Goal: Task Accomplishment & Management: Use online tool/utility

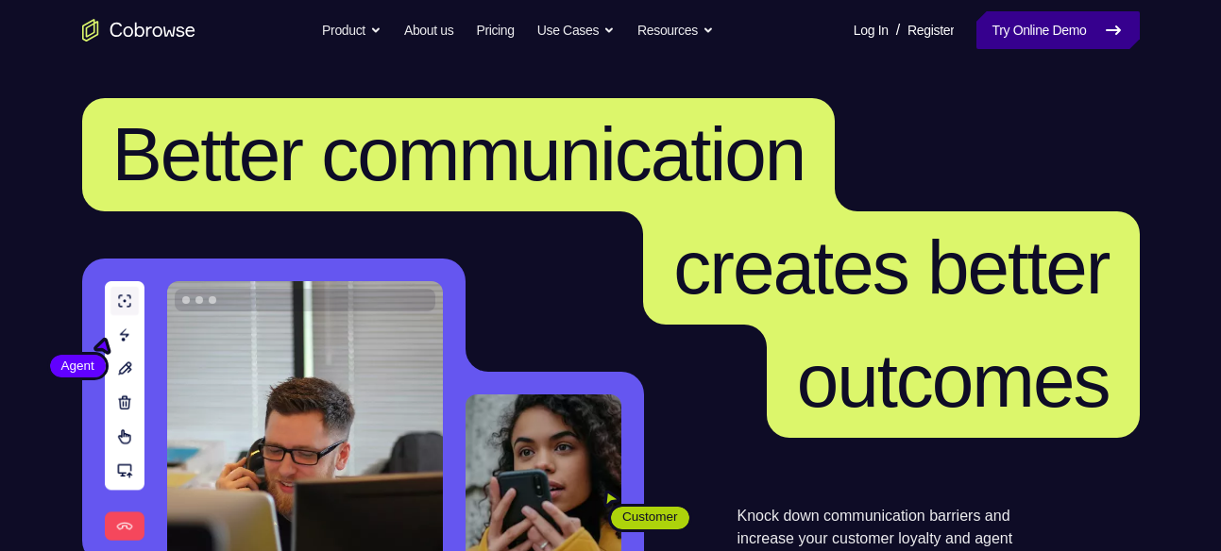
click at [1055, 15] on link "Try Online Demo" at bounding box center [1057, 30] width 162 height 38
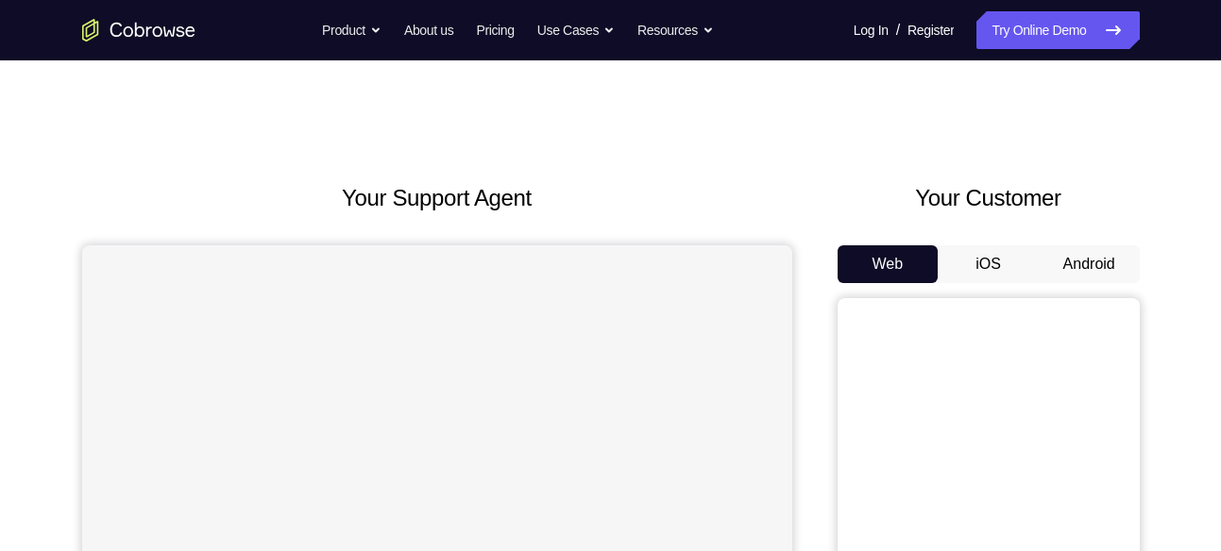
click at [1112, 277] on button "Android" at bounding box center [1089, 264] width 101 height 38
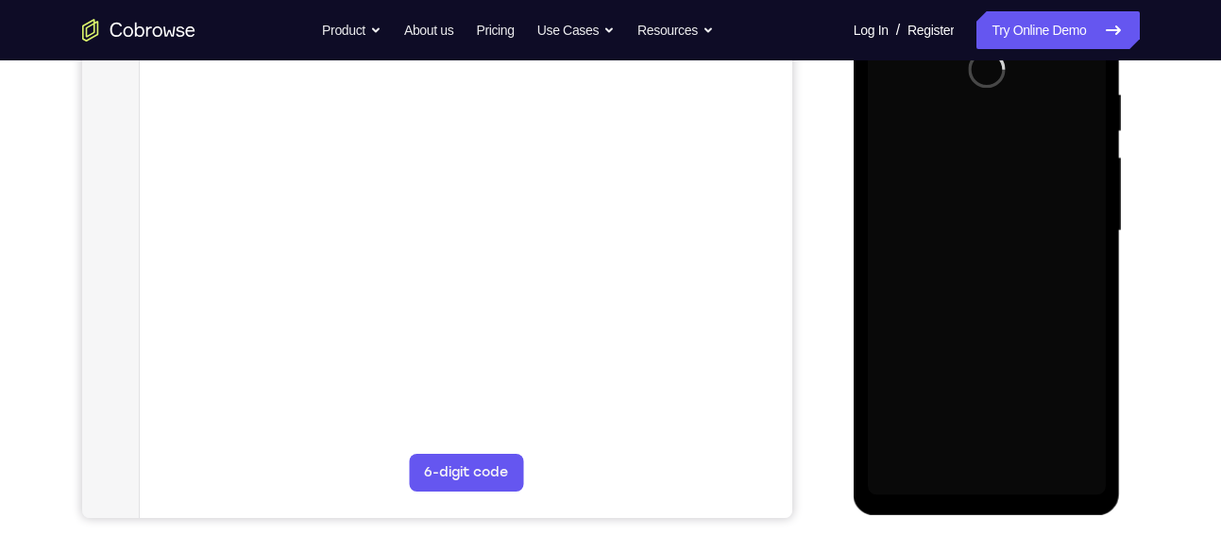
scroll to position [369, 0]
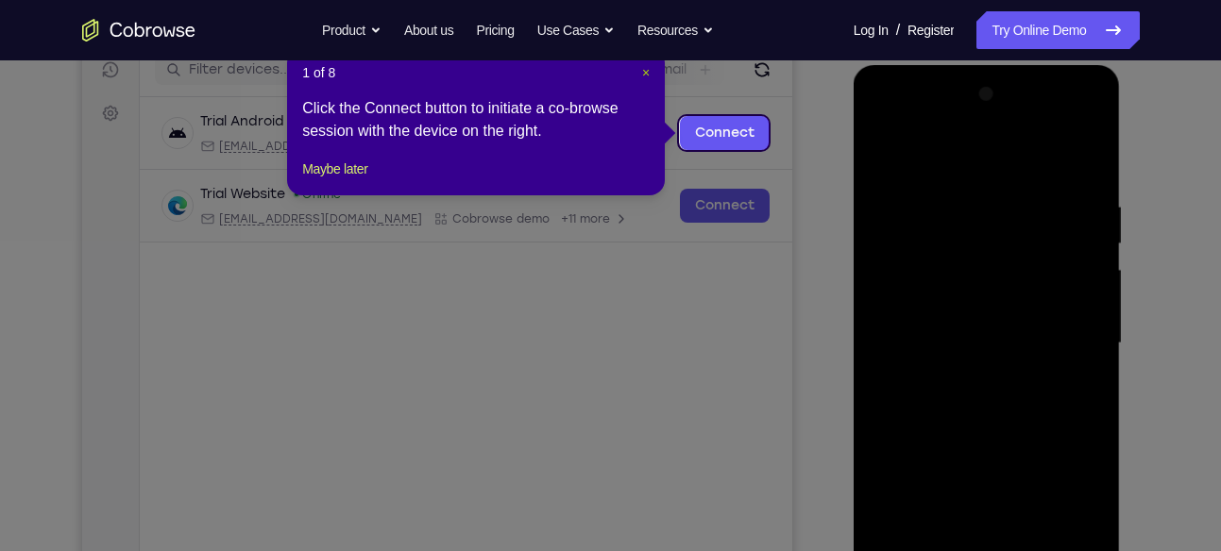
click at [645, 78] on span "×" at bounding box center [646, 72] width 8 height 15
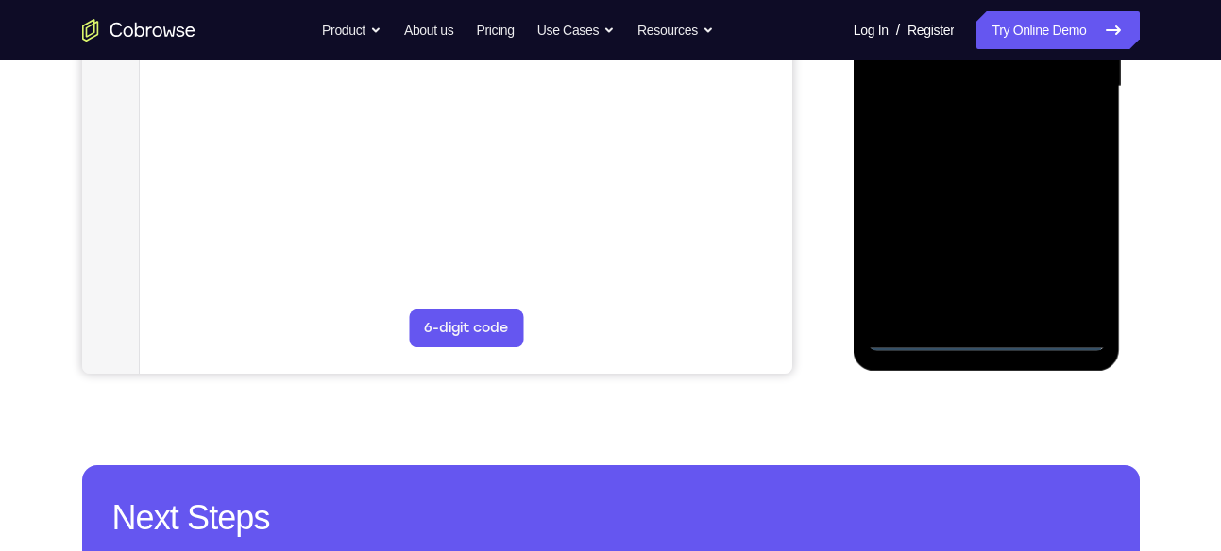
scroll to position [514, 0]
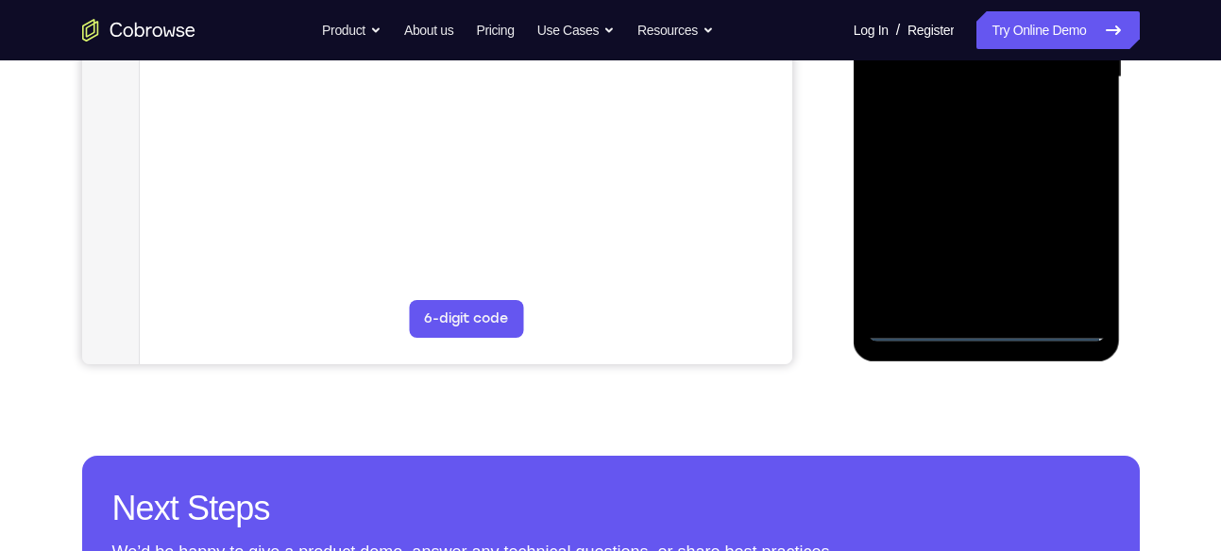
click at [993, 322] on div at bounding box center [987, 77] width 238 height 529
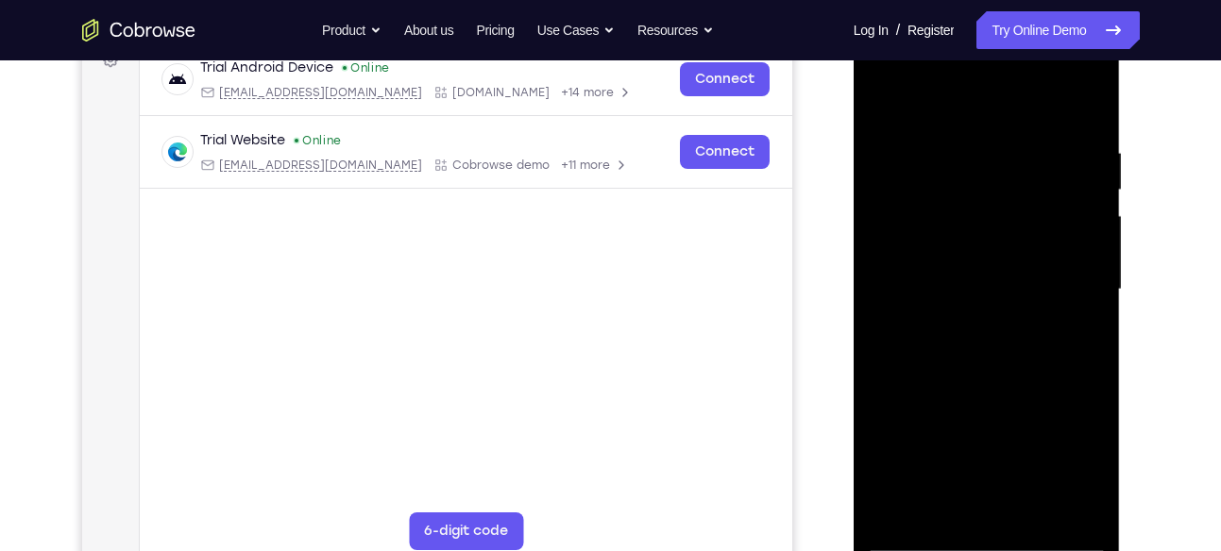
scroll to position [296, 0]
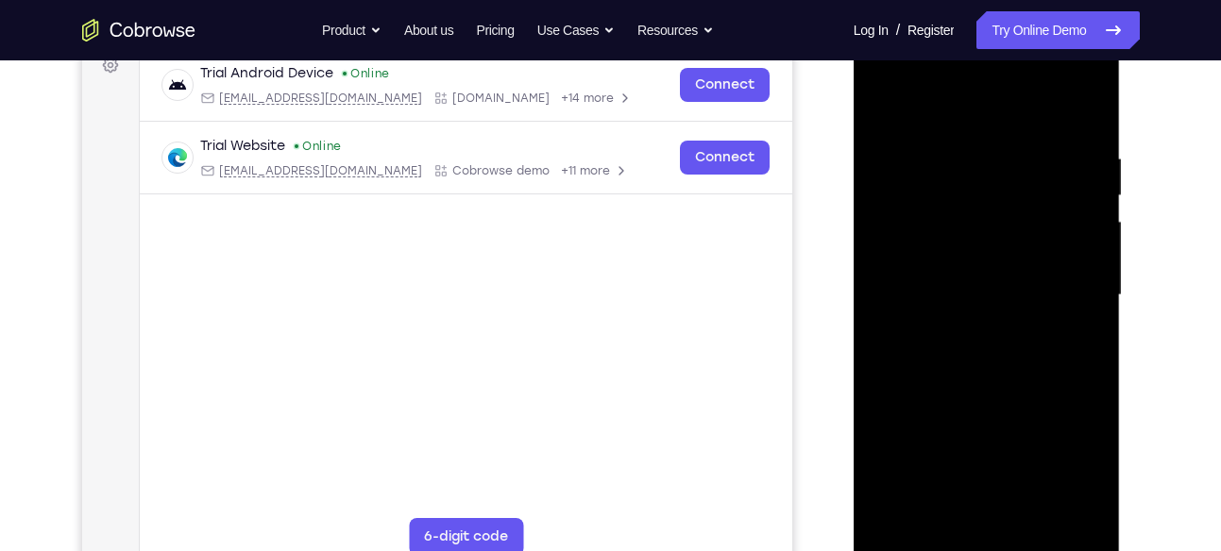
click at [1057, 450] on div at bounding box center [987, 295] width 238 height 529
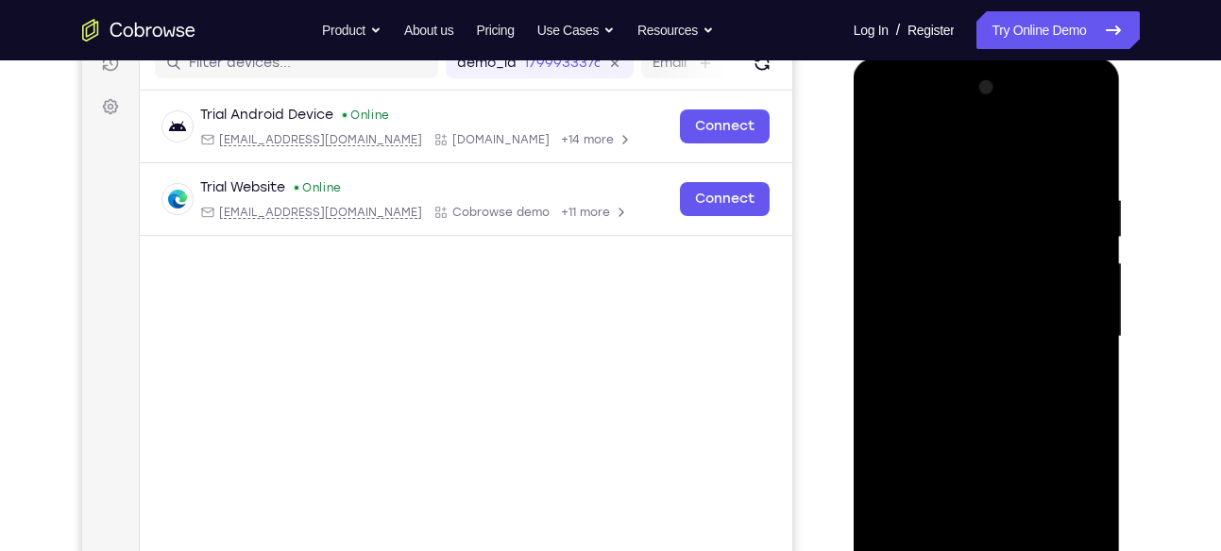
scroll to position [251, 0]
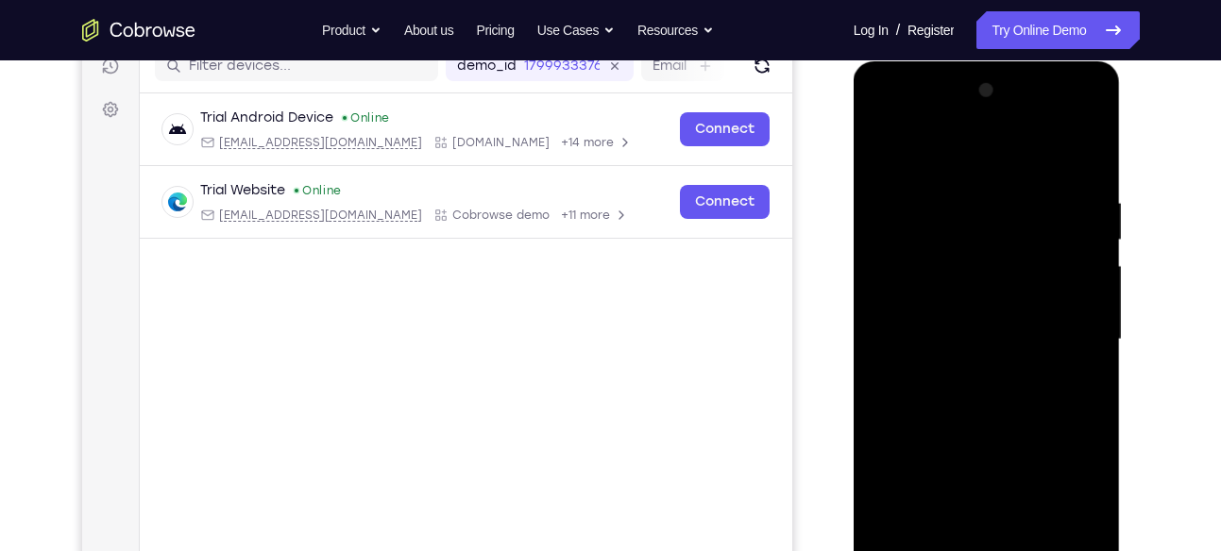
click at [932, 159] on div at bounding box center [987, 340] width 238 height 529
click at [1068, 326] on div at bounding box center [987, 340] width 238 height 529
click at [967, 371] on div at bounding box center [987, 340] width 238 height 529
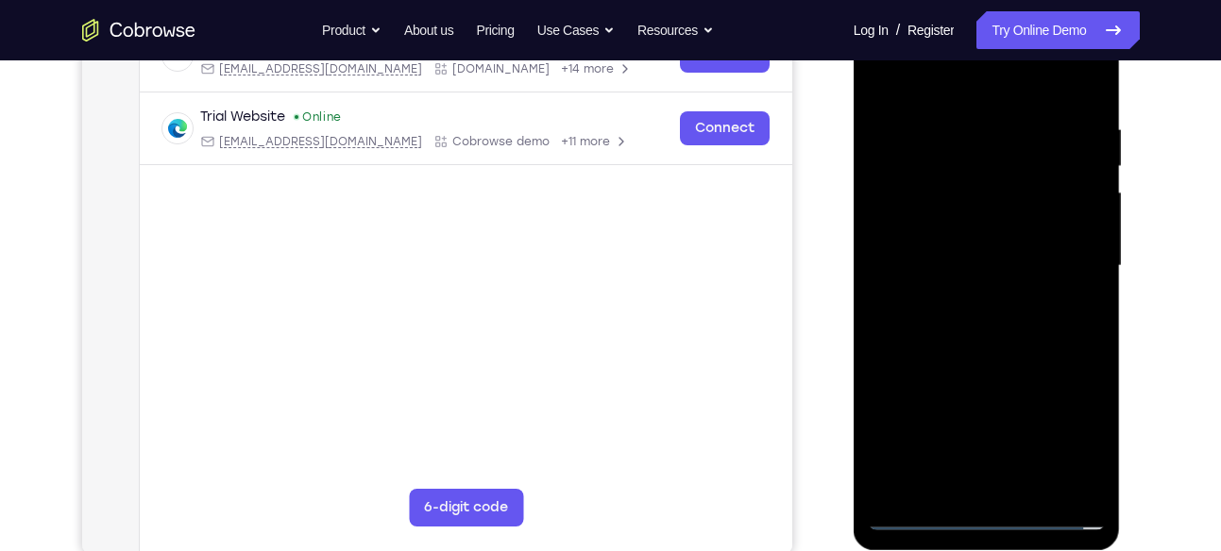
scroll to position [324, 0]
click at [978, 245] on div at bounding box center [987, 267] width 238 height 529
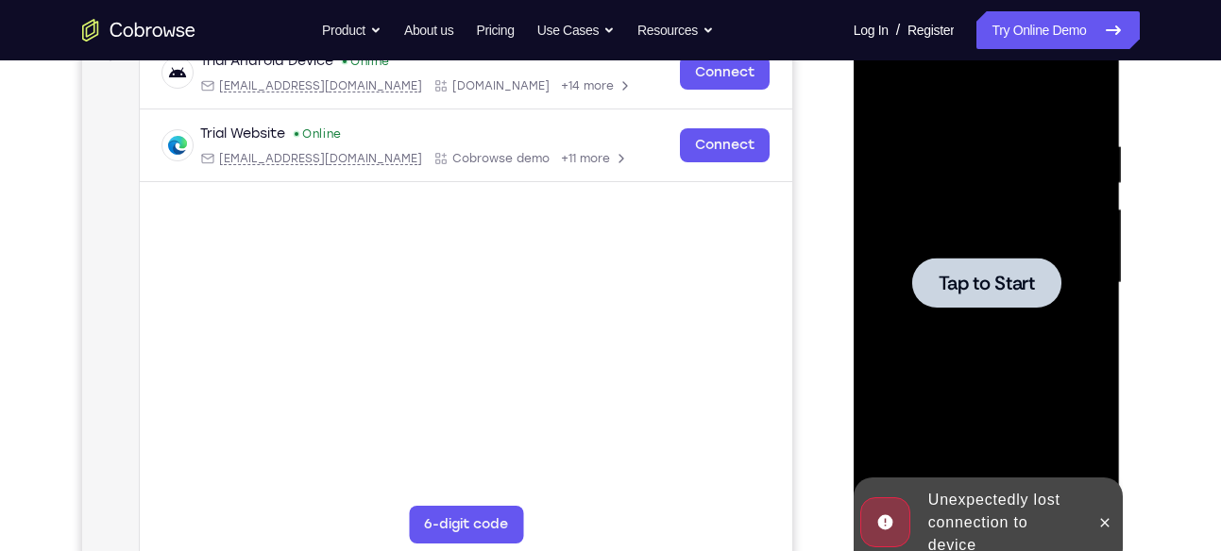
scroll to position [377, 0]
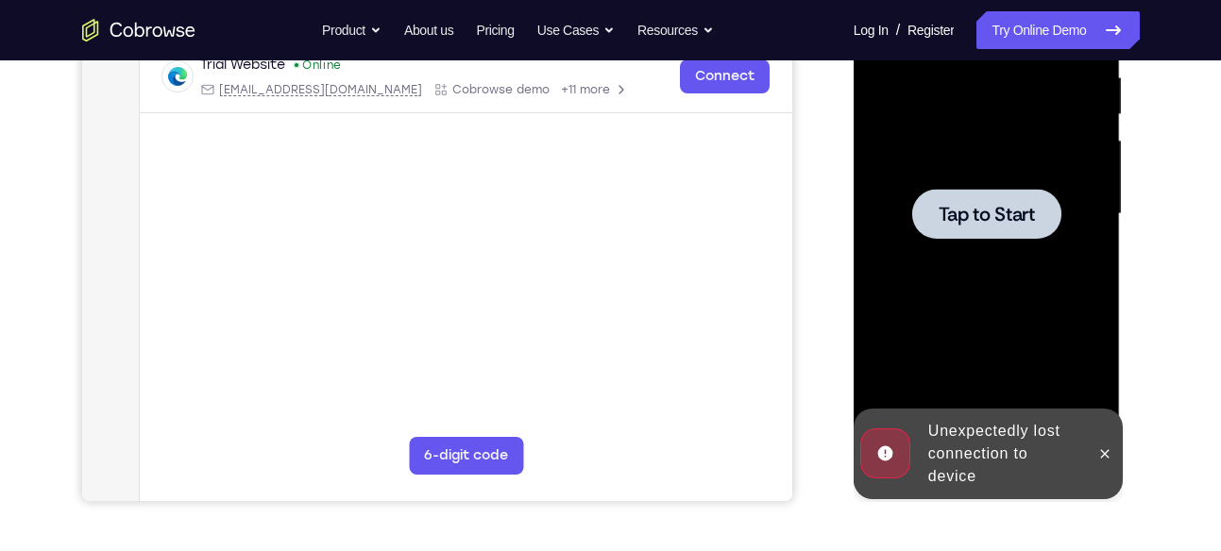
click at [956, 263] on div at bounding box center [987, 214] width 238 height 529
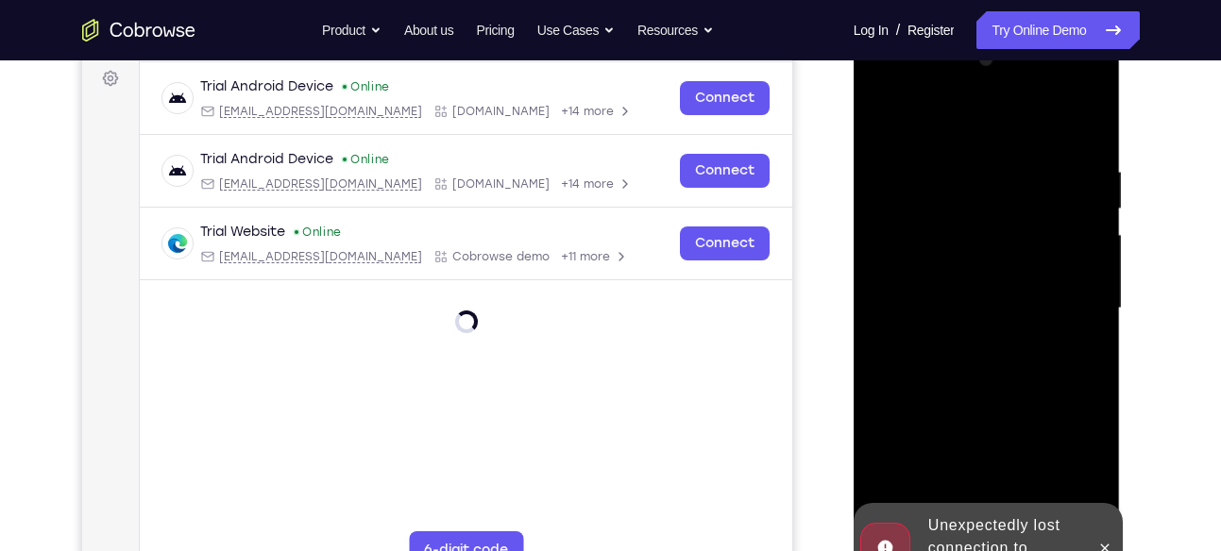
scroll to position [449, 0]
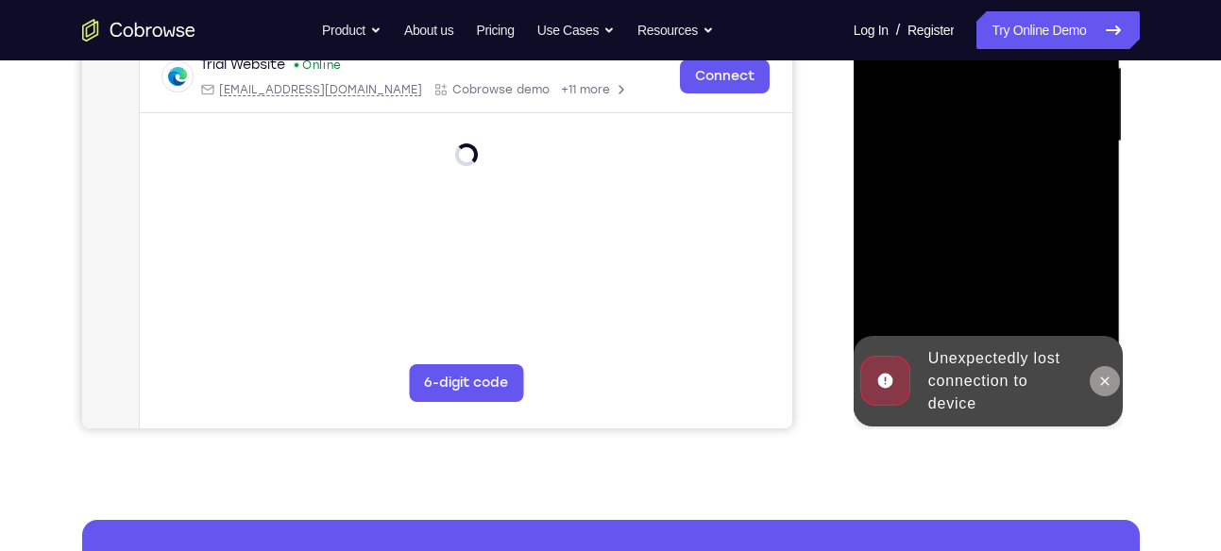
click at [1105, 374] on icon at bounding box center [1104, 381] width 15 height 15
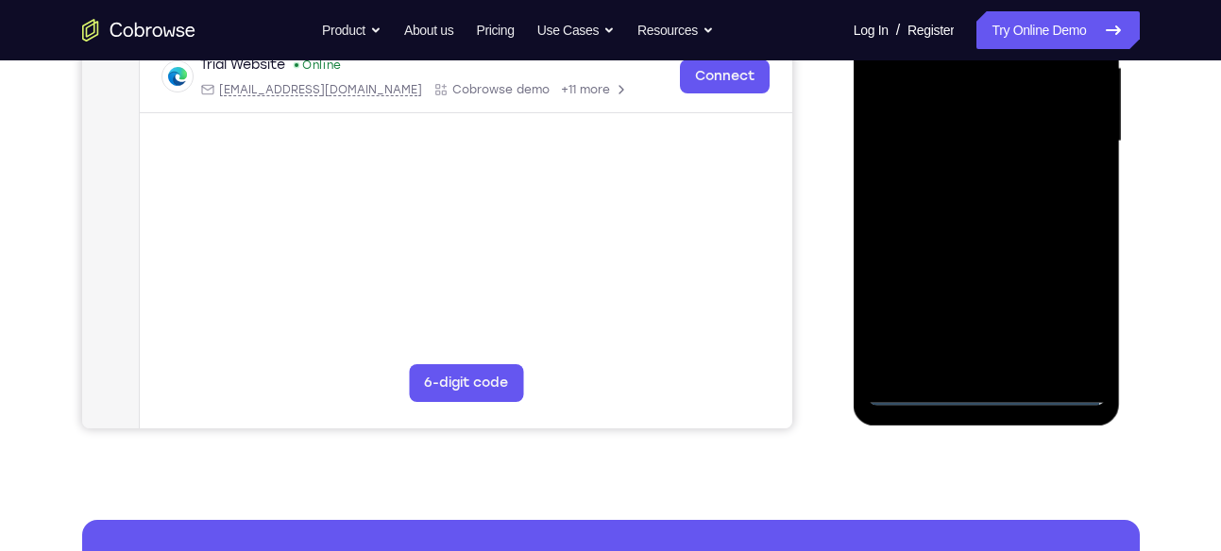
click at [985, 385] on div at bounding box center [987, 141] width 238 height 529
click at [1061, 303] on div at bounding box center [987, 141] width 238 height 529
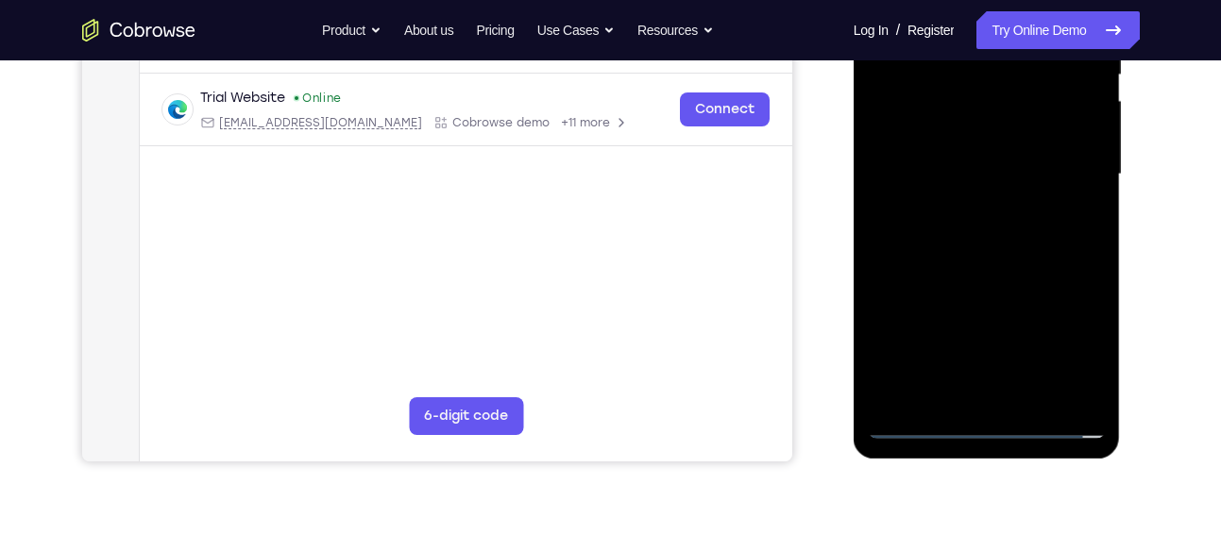
scroll to position [414, 0]
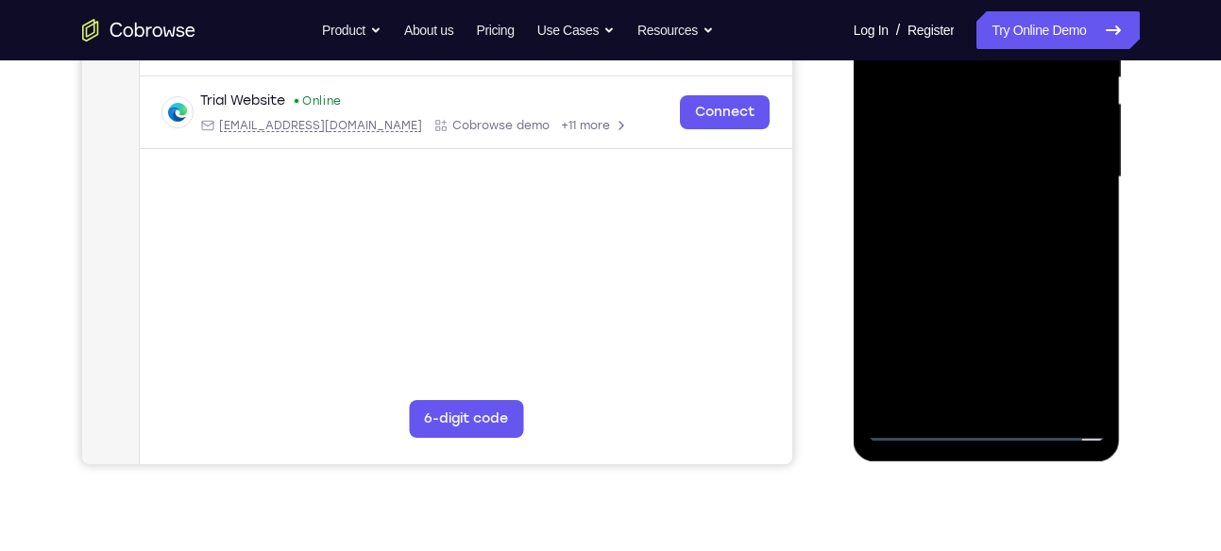
click at [987, 429] on div at bounding box center [987, 177] width 238 height 529
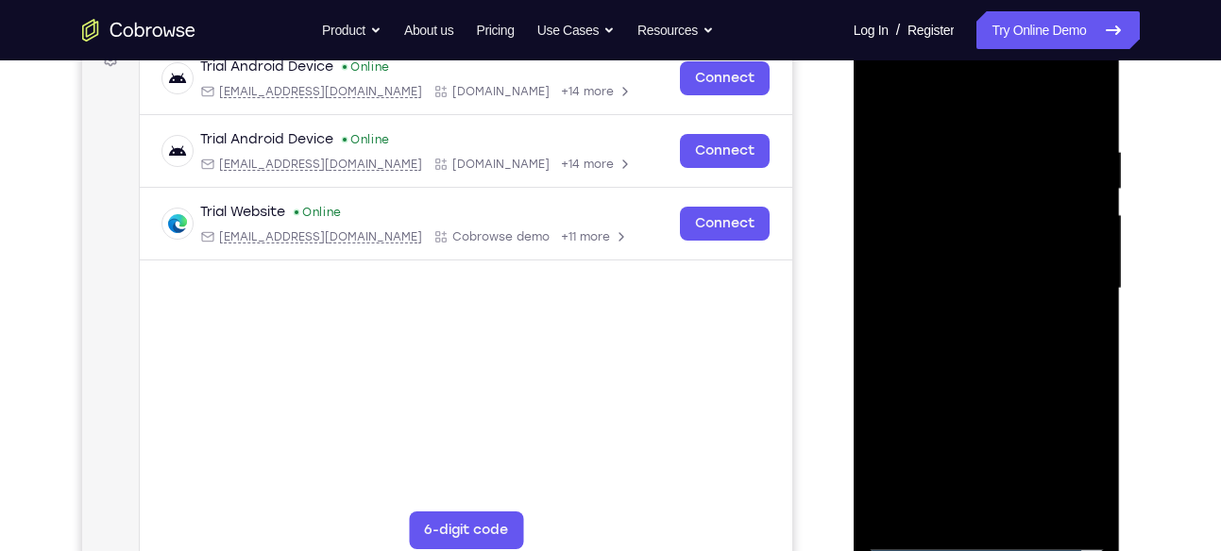
scroll to position [296, 0]
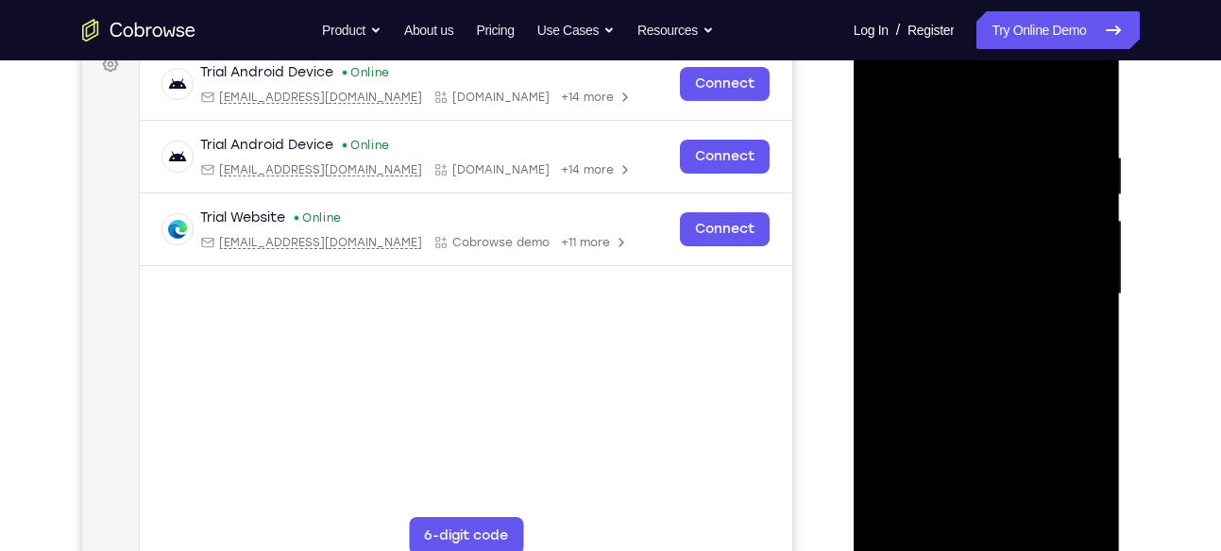
click at [1072, 470] on div at bounding box center [987, 294] width 238 height 529
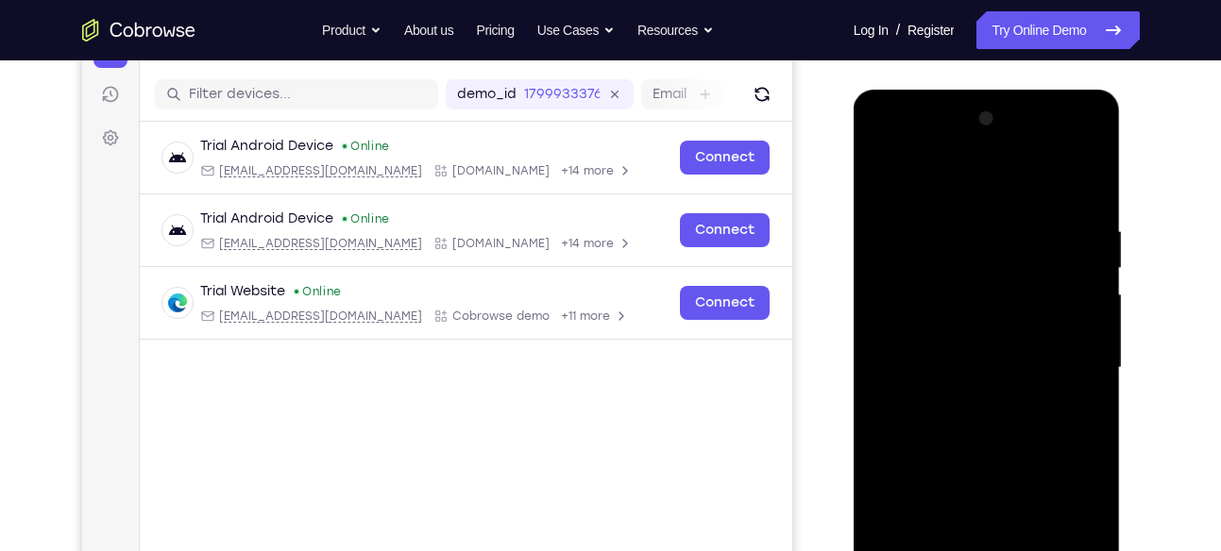
scroll to position [222, 0]
click at [927, 177] on div at bounding box center [987, 369] width 238 height 529
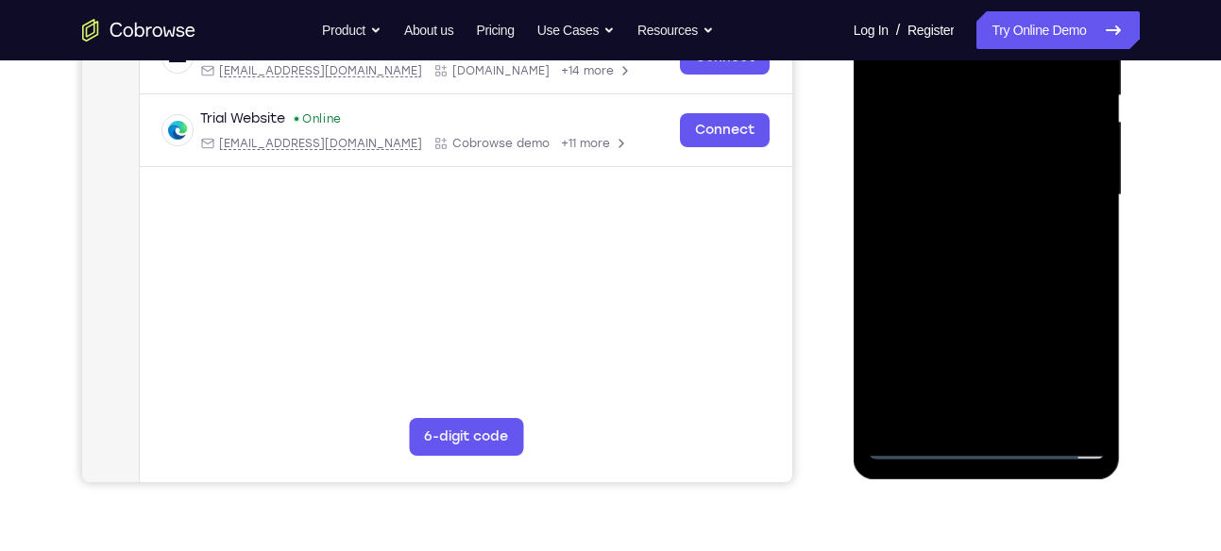
scroll to position [394, 0]
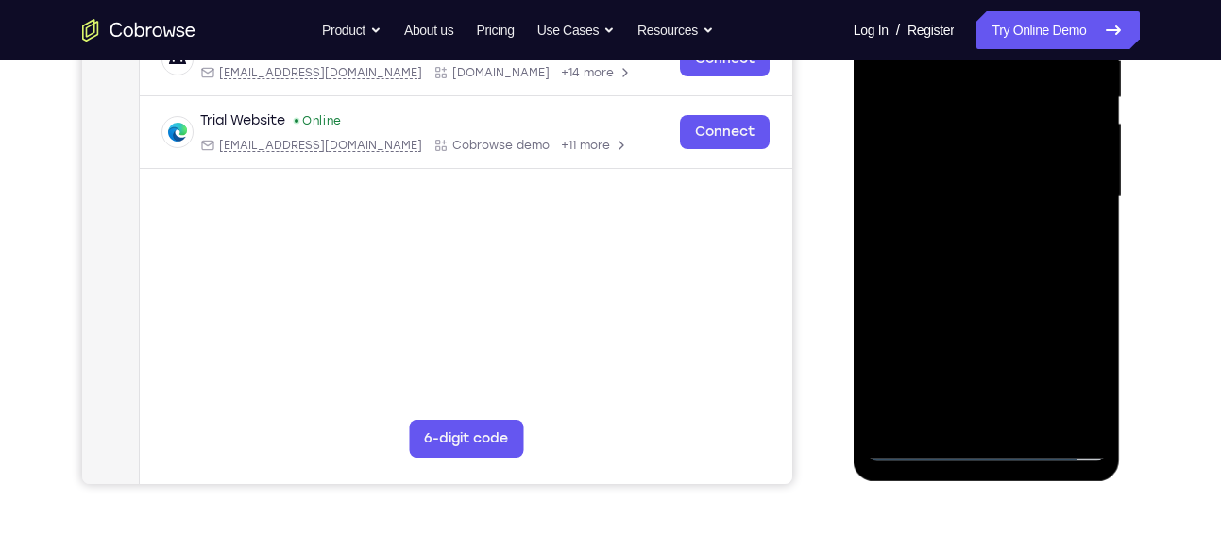
click at [1068, 185] on div at bounding box center [987, 197] width 238 height 529
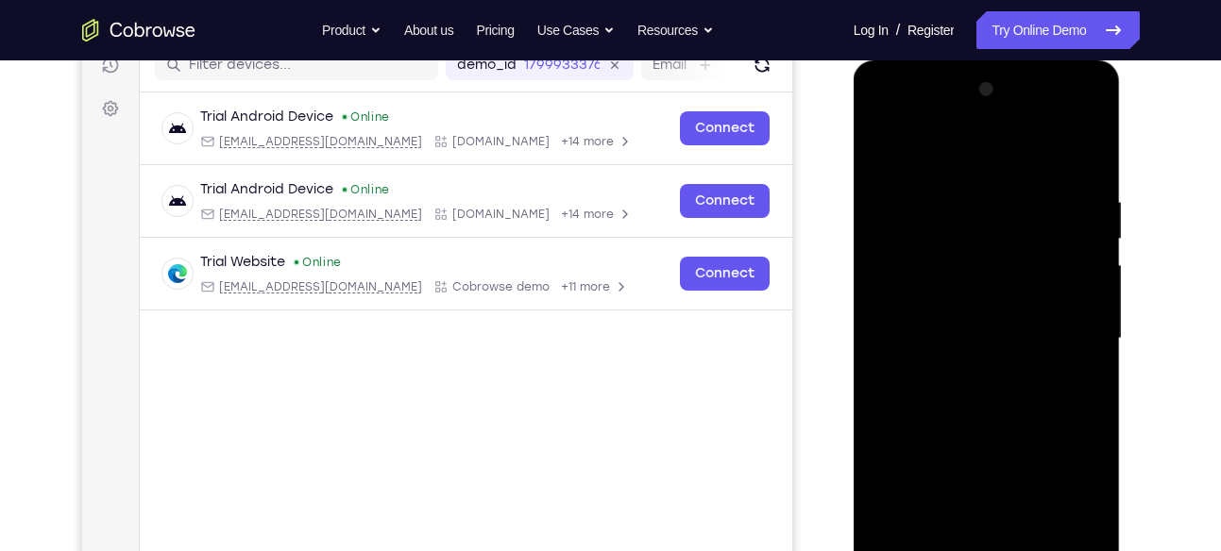
scroll to position [248, 0]
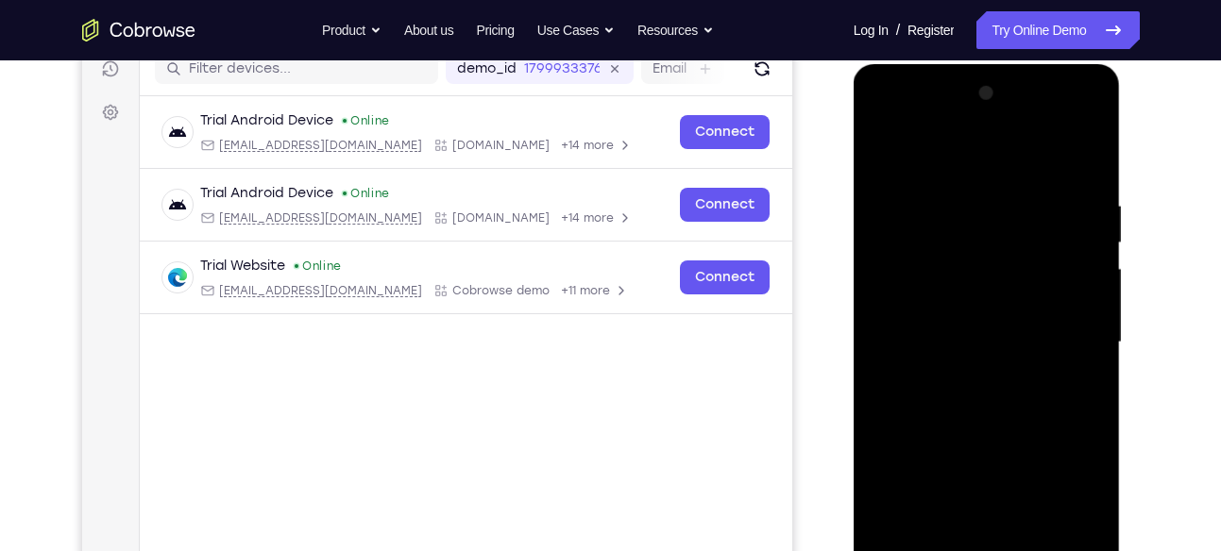
click at [964, 375] on div at bounding box center [987, 342] width 238 height 529
click at [975, 327] on div at bounding box center [987, 342] width 238 height 529
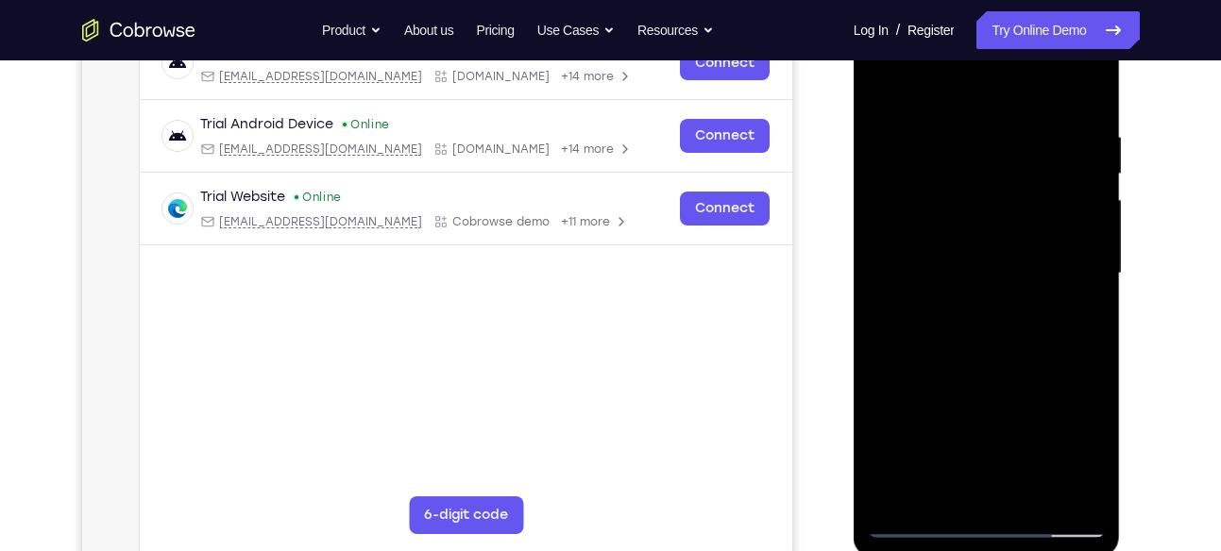
scroll to position [315, 0]
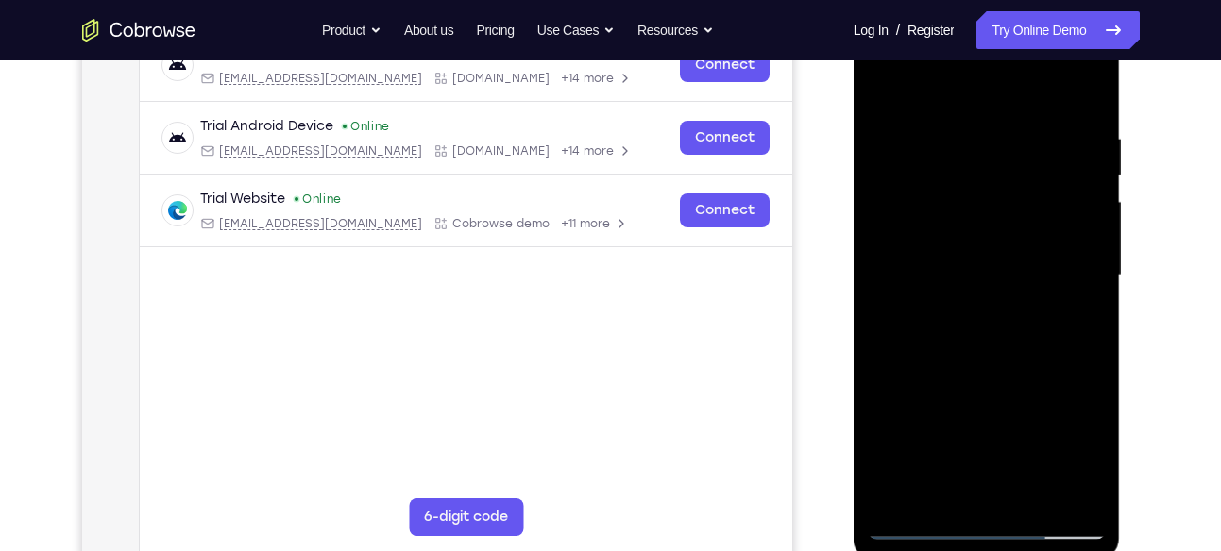
click at [986, 273] on div at bounding box center [987, 275] width 238 height 529
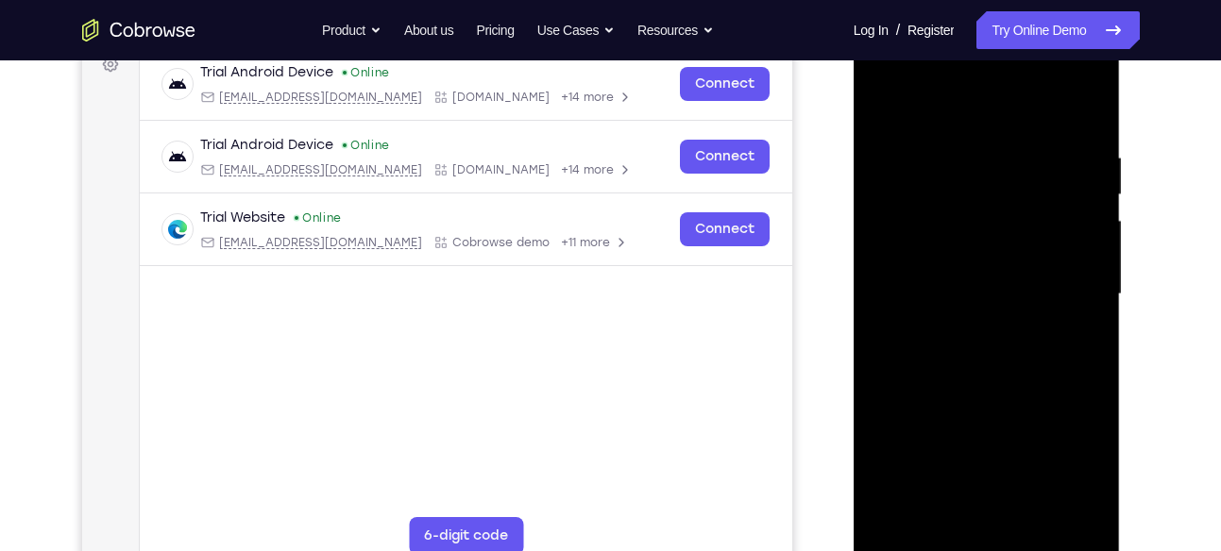
scroll to position [297, 0]
click at [981, 358] on div at bounding box center [987, 293] width 238 height 529
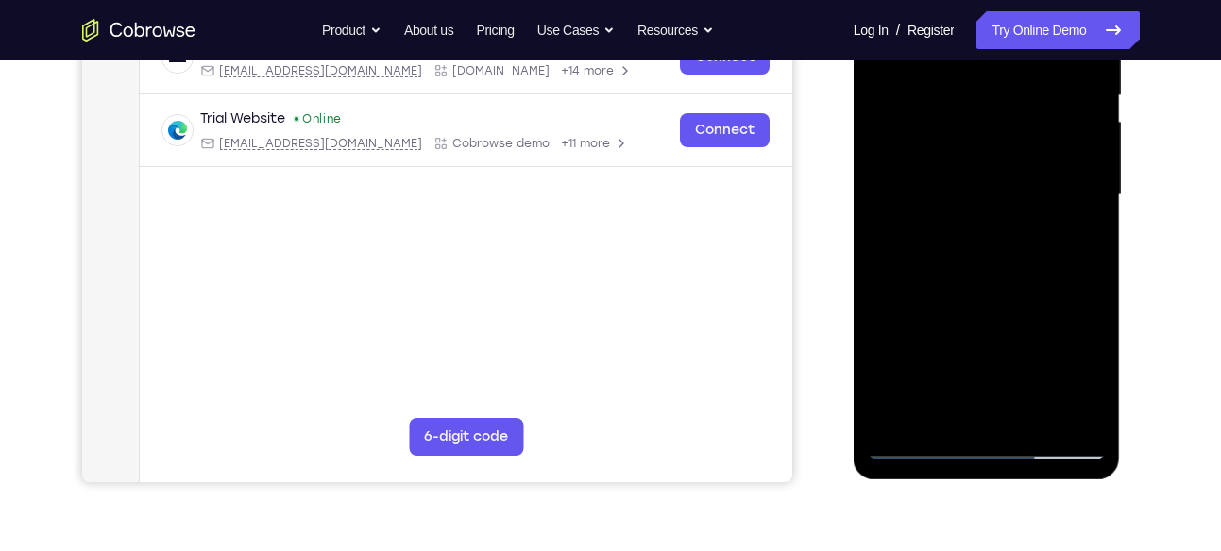
scroll to position [408, 0]
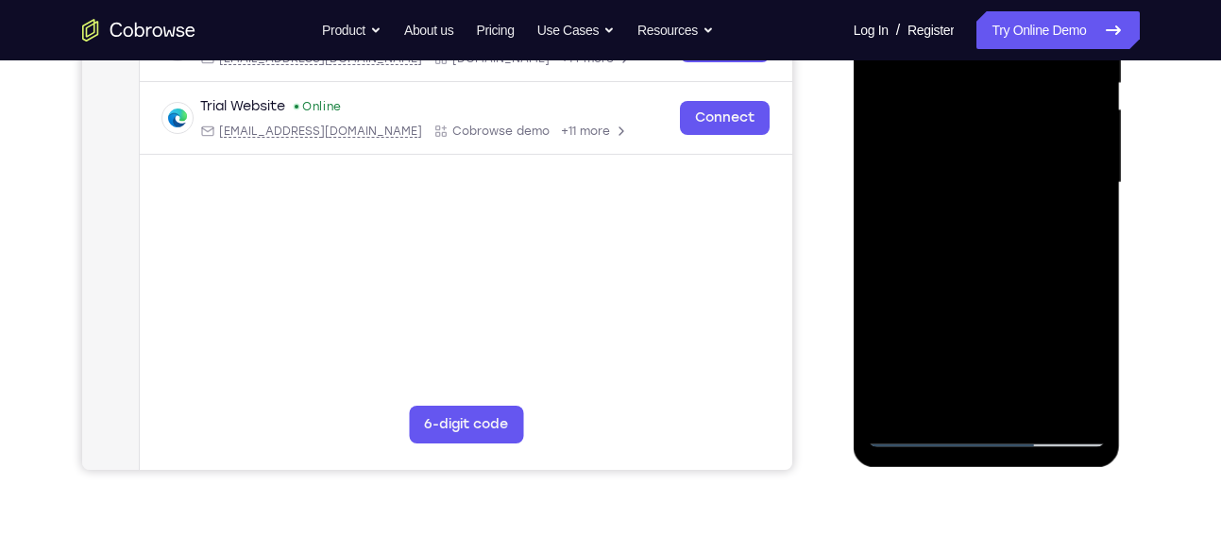
click at [993, 262] on div at bounding box center [987, 183] width 238 height 529
click at [1028, 404] on div at bounding box center [987, 183] width 238 height 529
click at [1000, 283] on div at bounding box center [987, 183] width 238 height 529
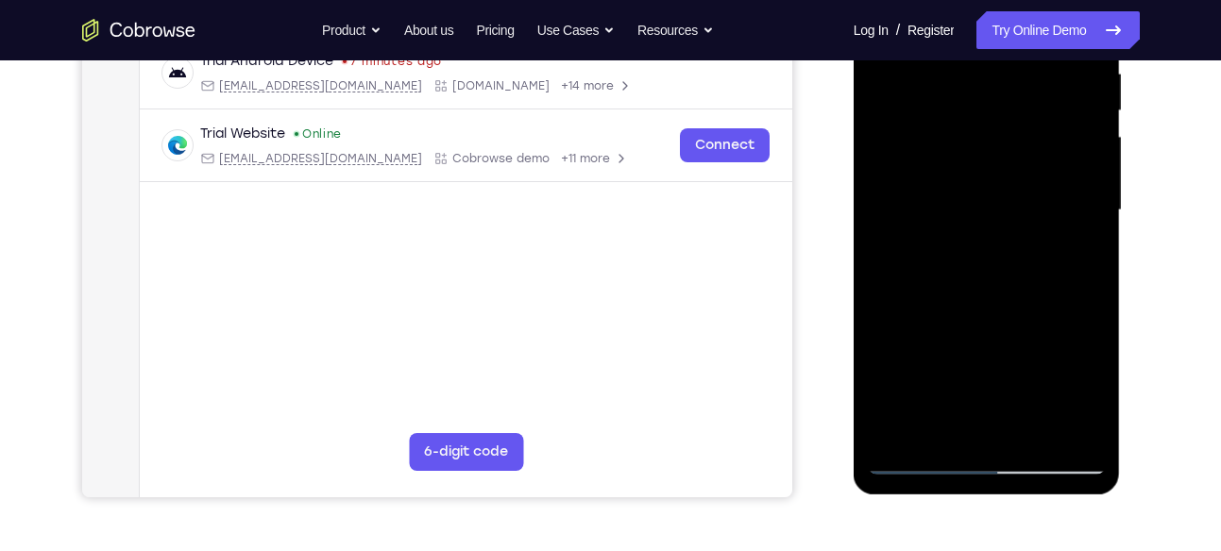
scroll to position [355, 0]
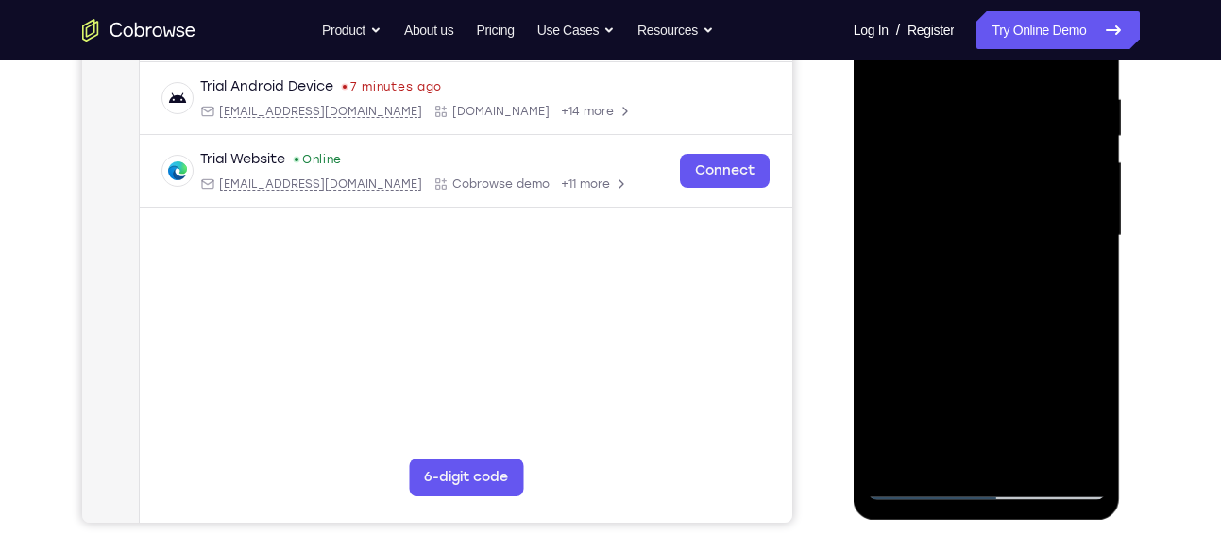
click at [984, 211] on div at bounding box center [987, 236] width 238 height 529
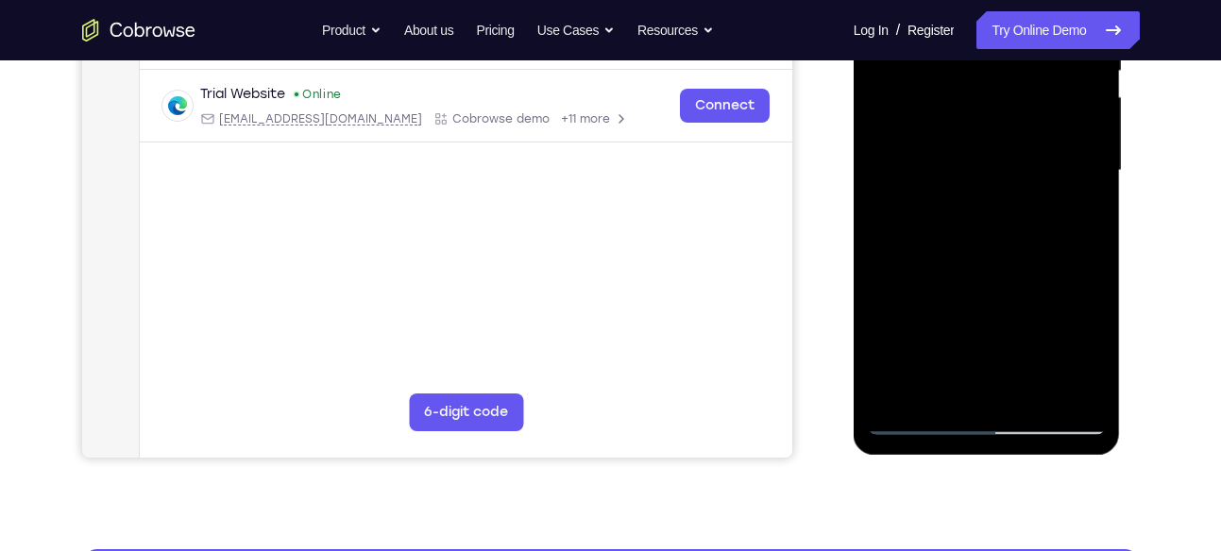
scroll to position [426, 0]
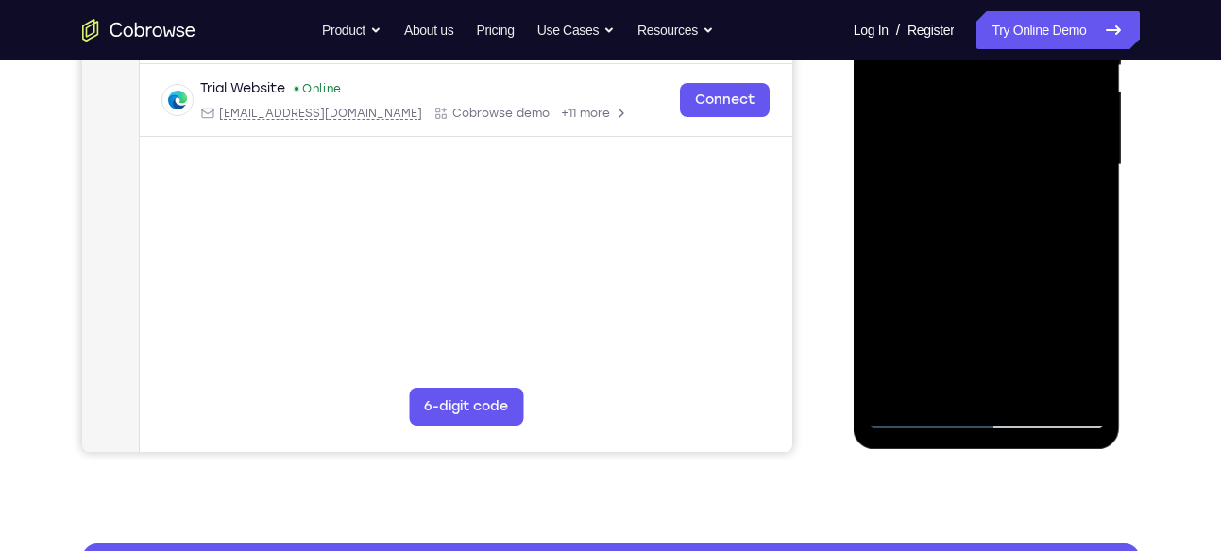
click at [951, 381] on div at bounding box center [987, 165] width 238 height 529
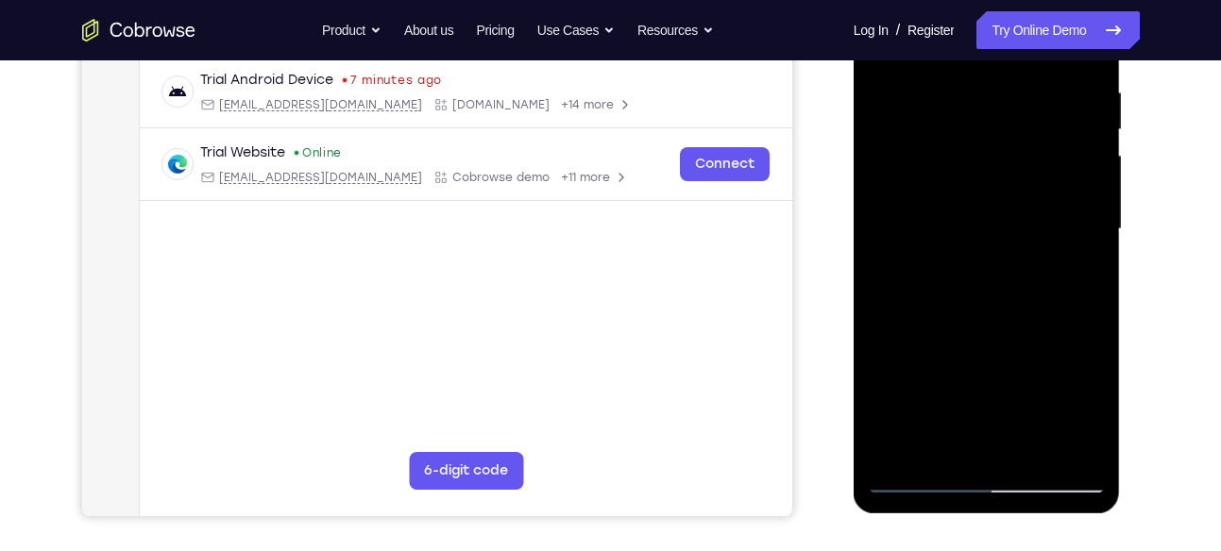
scroll to position [359, 0]
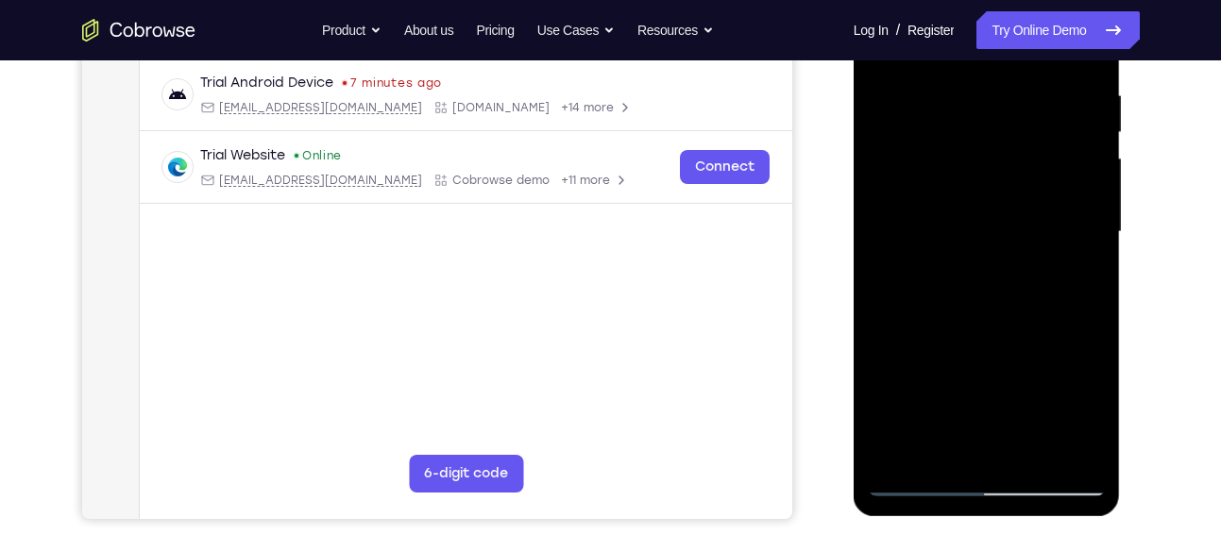
click at [1075, 279] on div at bounding box center [987, 232] width 238 height 529
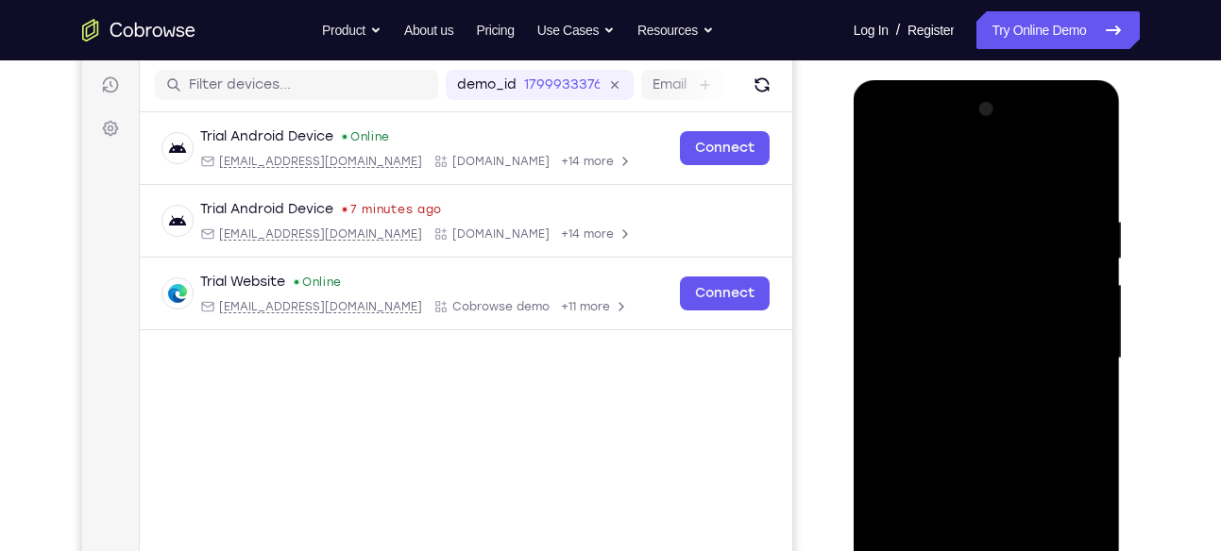
scroll to position [227, 0]
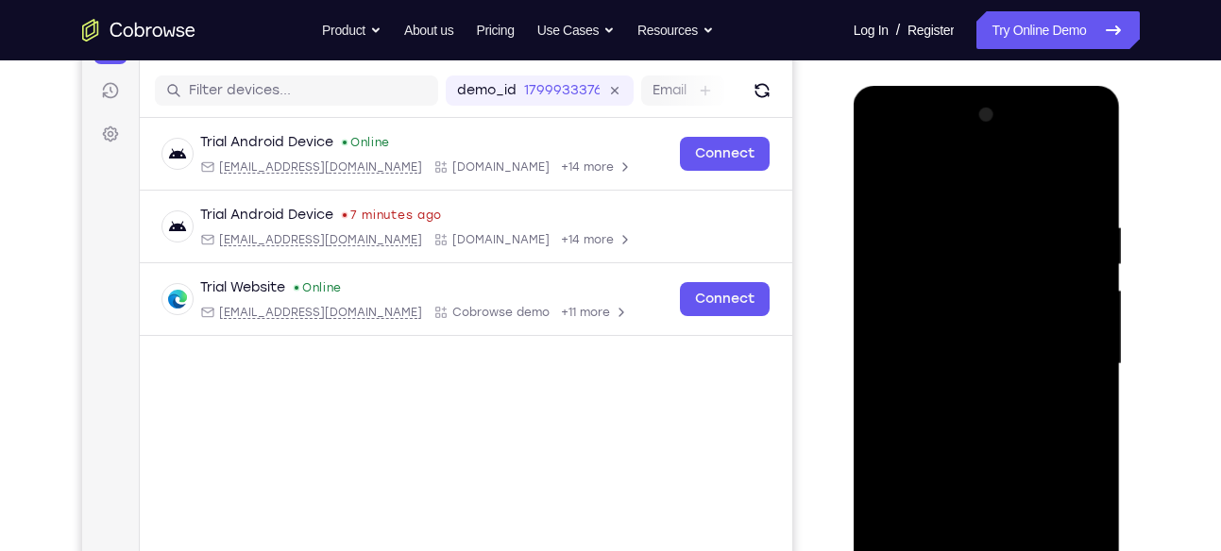
click at [883, 174] on div at bounding box center [987, 364] width 238 height 529
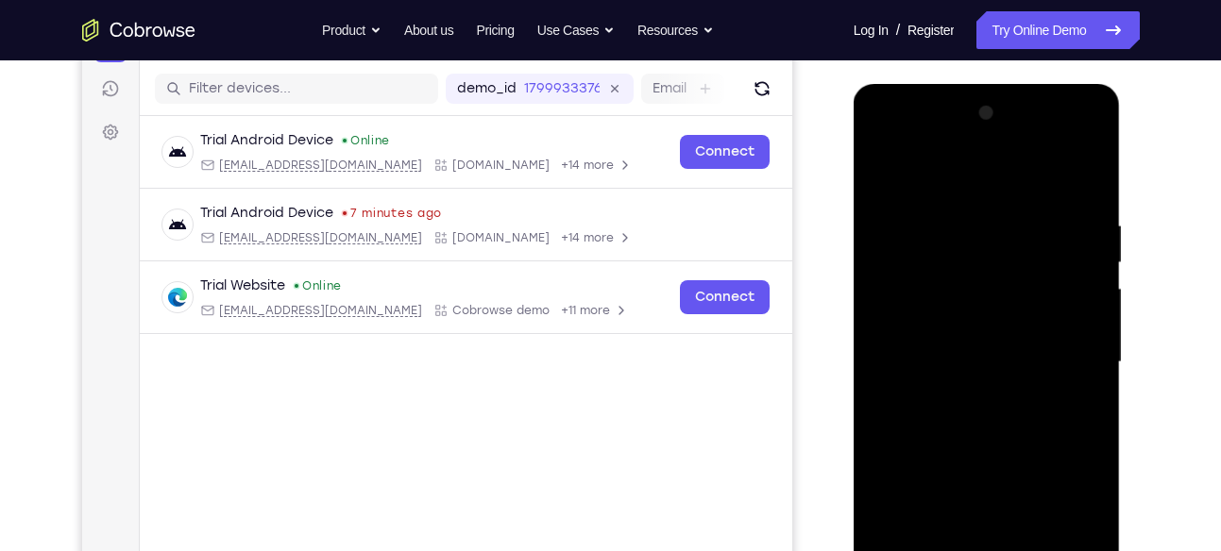
scroll to position [218, 0]
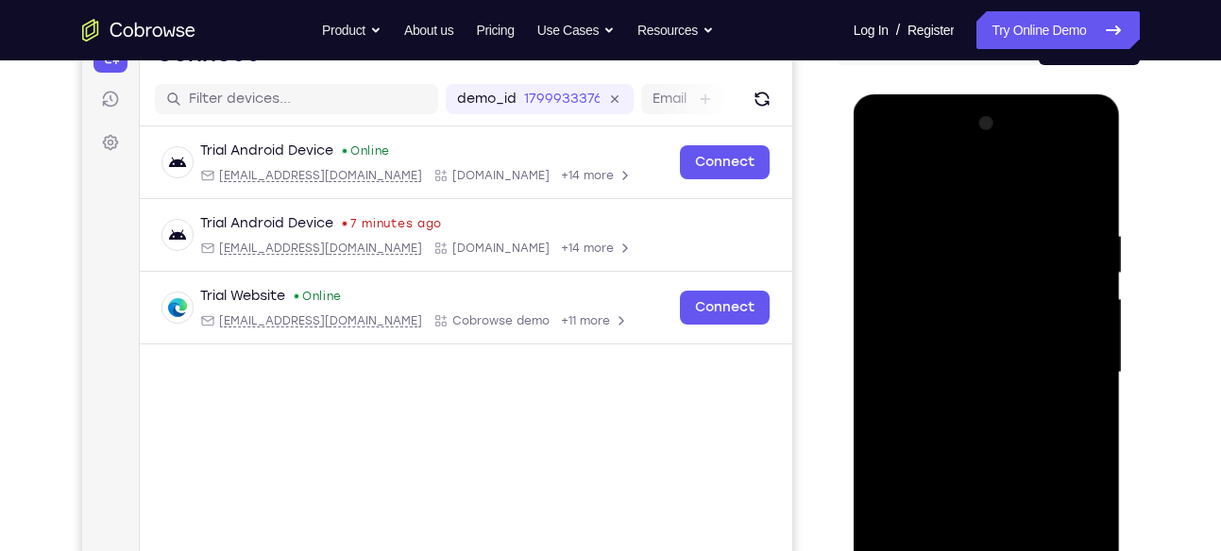
click at [887, 180] on div at bounding box center [987, 373] width 238 height 529
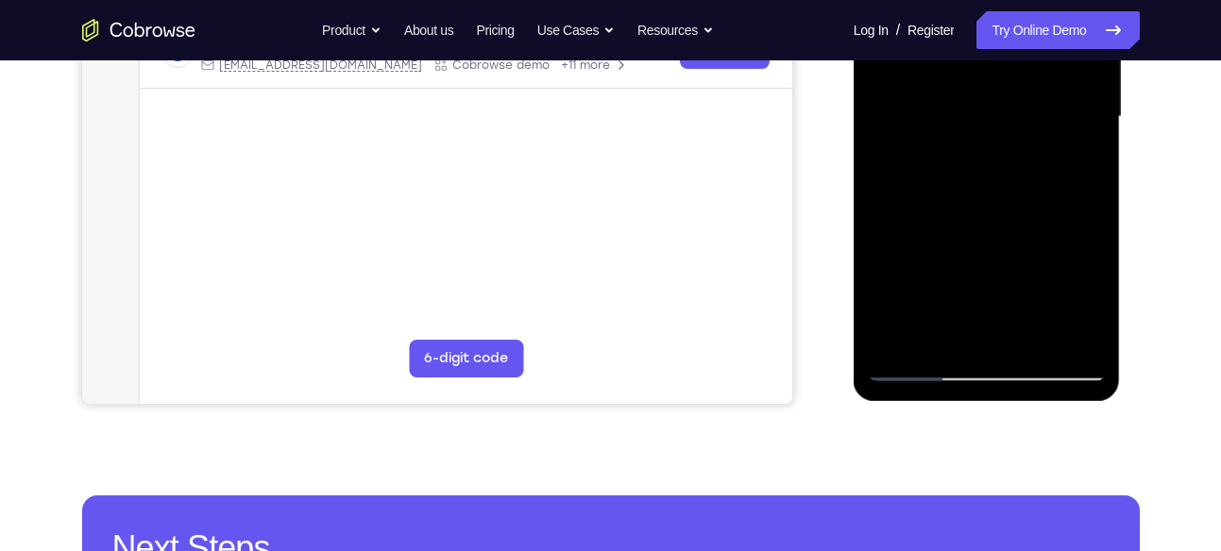
scroll to position [554, 0]
